Goal: Task Accomplishment & Management: Manage account settings

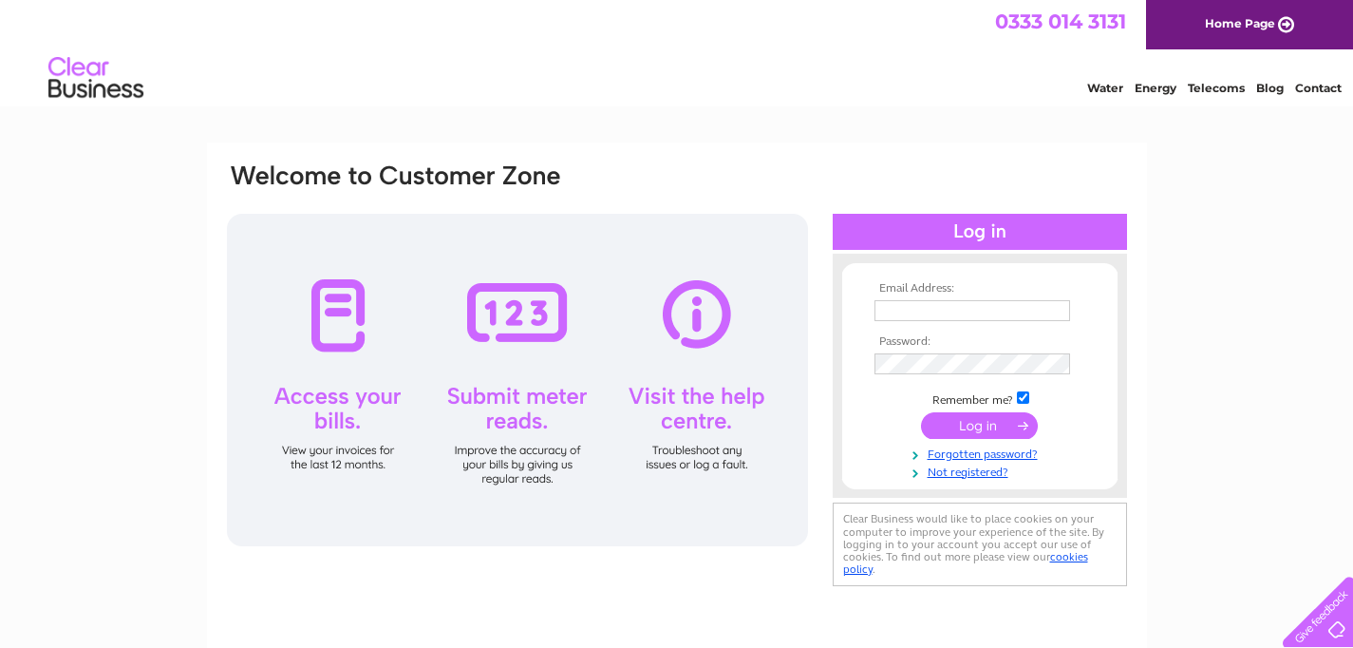
type input "decorative.supplies@hotmail.co.uk"
click at [971, 420] on input "submit" at bounding box center [979, 425] width 117 height 27
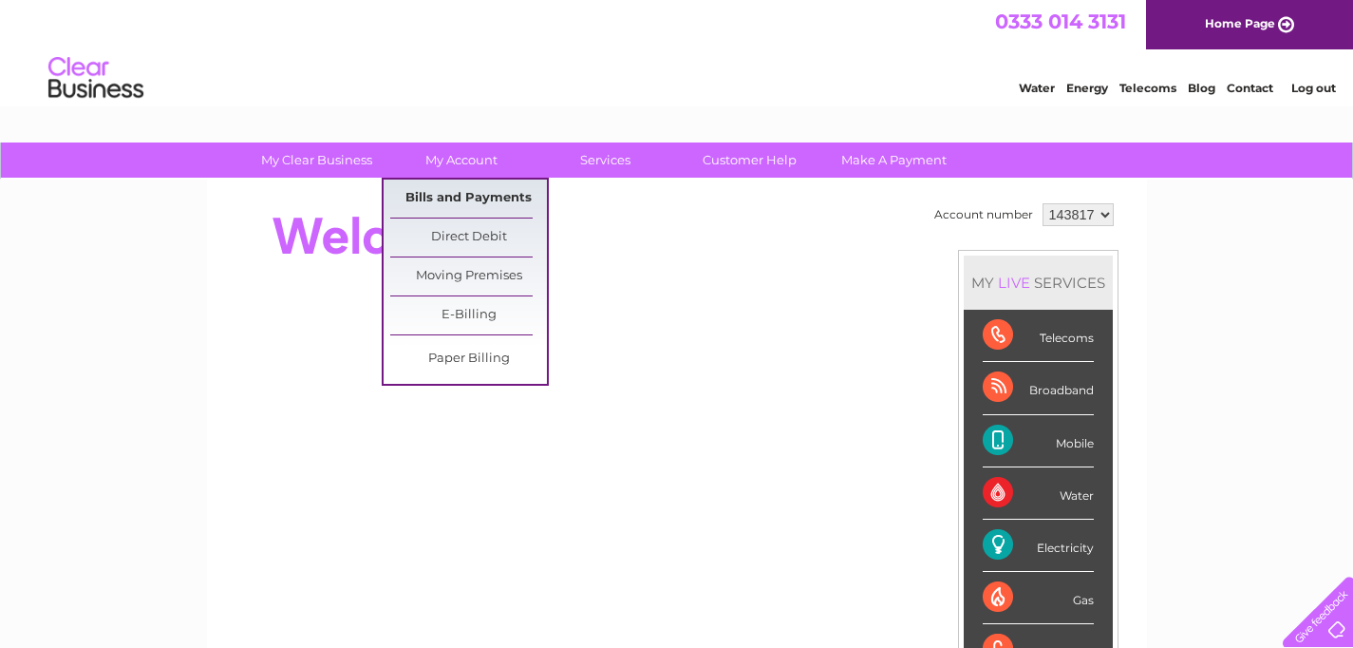
click at [465, 191] on link "Bills and Payments" at bounding box center [468, 198] width 157 height 38
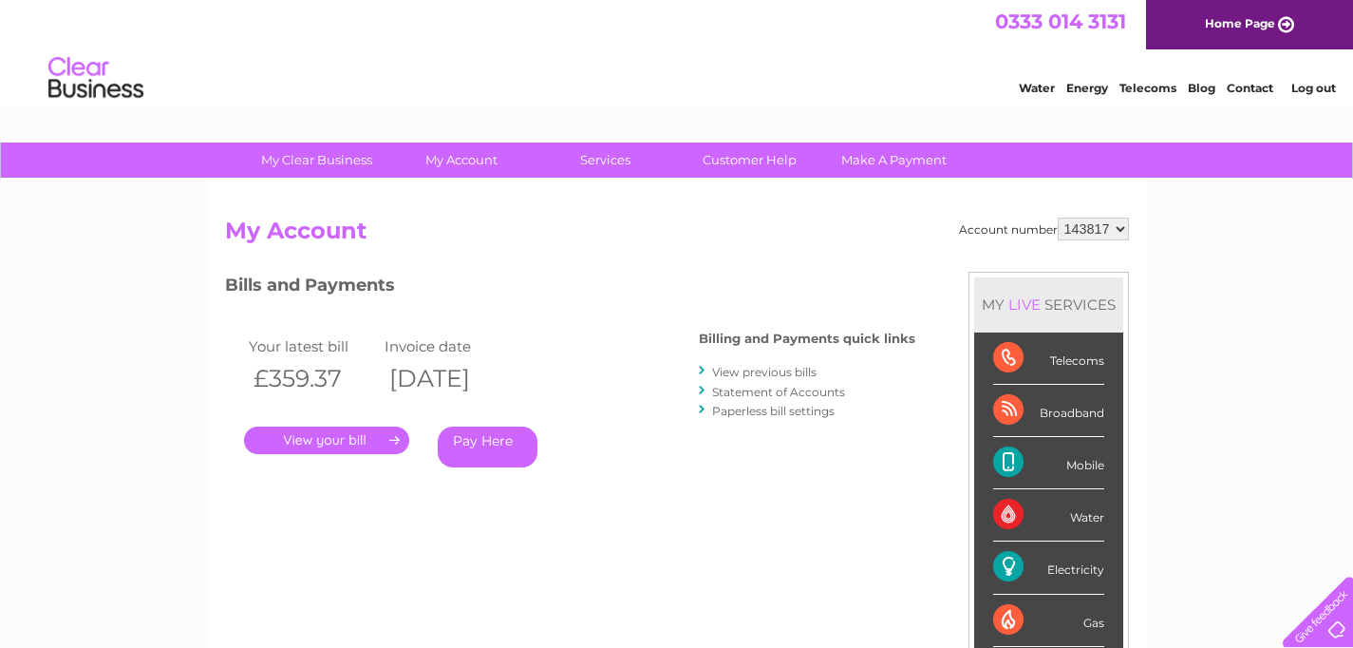
click at [390, 443] on link "." at bounding box center [326, 440] width 165 height 28
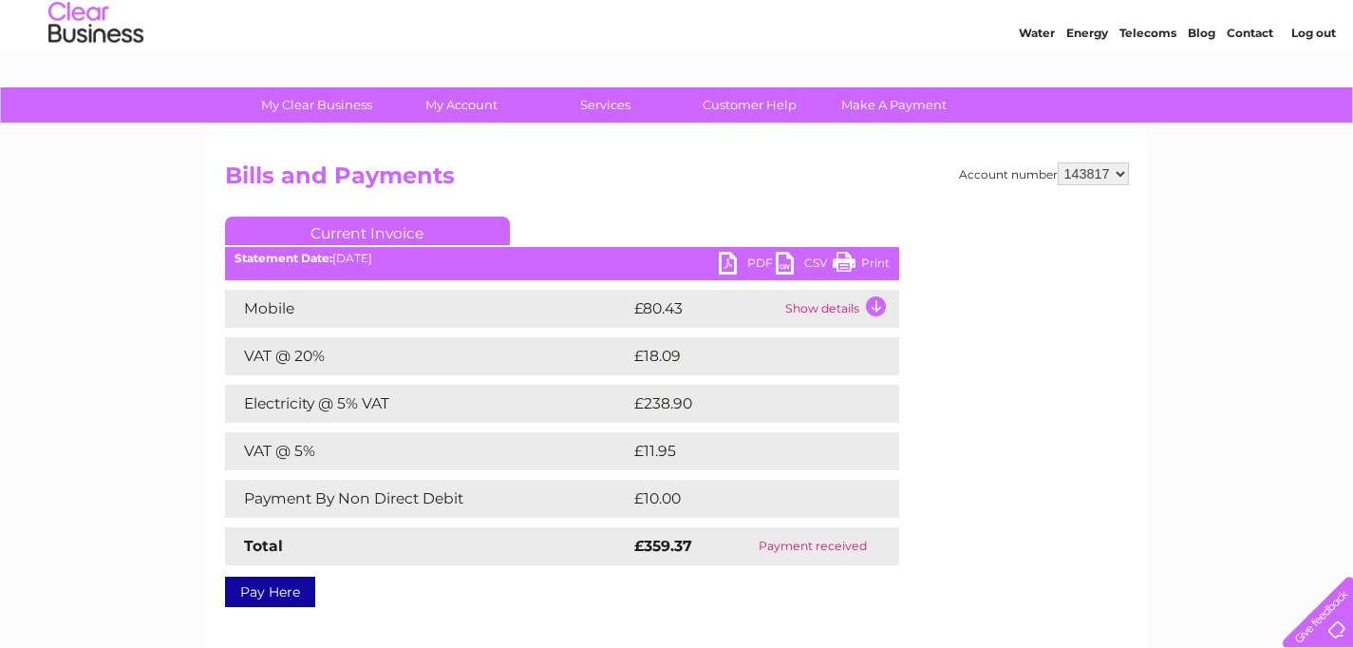
scroll to position [58, 0]
